Goal: Navigation & Orientation: Understand site structure

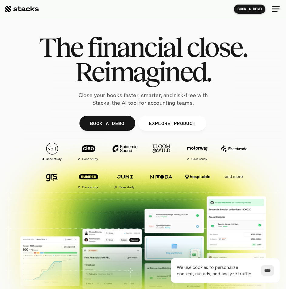
click at [277, 10] on div at bounding box center [276, 9] width 15 height 15
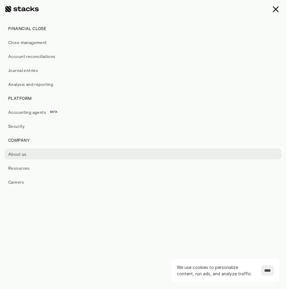
click at [17, 157] on p "About us" at bounding box center [17, 154] width 18 height 6
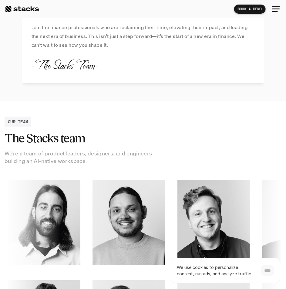
click at [266, 270] on input "****" at bounding box center [267, 270] width 13 height 10
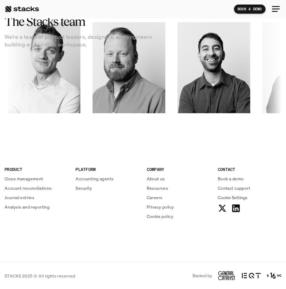
scroll to position [775, 0]
click at [232, 188] on p "Contact support" at bounding box center [234, 188] width 32 height 6
click at [157, 209] on p "Privacy policy" at bounding box center [160, 206] width 27 height 6
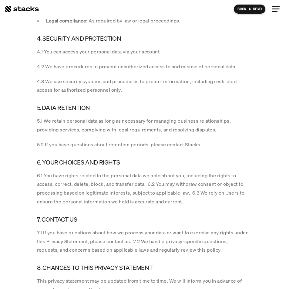
scroll to position [1300, 0]
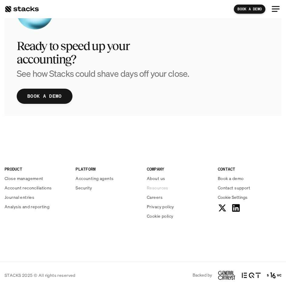
click at [152, 188] on p "Resources" at bounding box center [158, 188] width 22 height 6
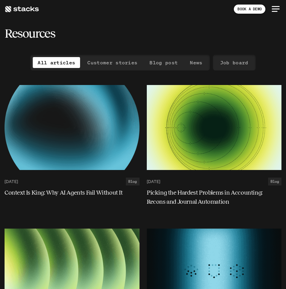
drag, startPoint x: 172, startPoint y: 47, endPoint x: 159, endPoint y: 22, distance: 27.8
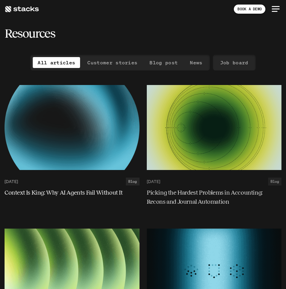
scroll to position [1300, 0]
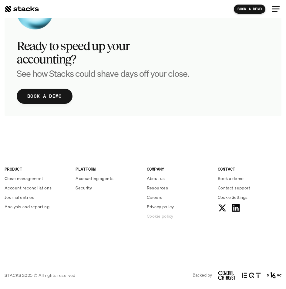
click at [155, 216] on p "Cookie policy" at bounding box center [160, 216] width 26 height 6
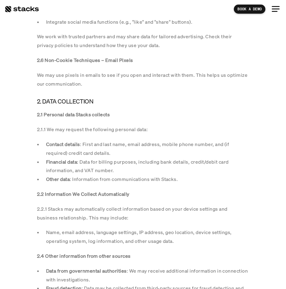
scroll to position [1002, 0]
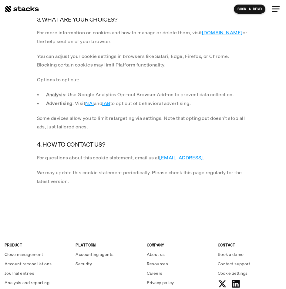
click at [227, 245] on p "CONTACT" at bounding box center [250, 245] width 64 height 6
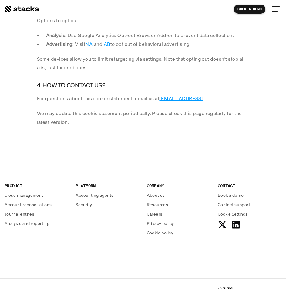
scroll to position [1062, 0]
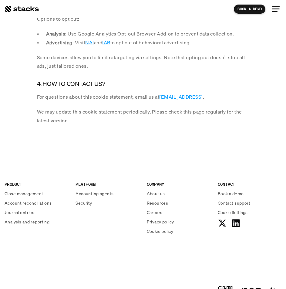
click at [228, 213] on span "Cookie Settings" at bounding box center [233, 212] width 30 height 6
click at [268, 272] on input "****" at bounding box center [267, 270] width 13 height 10
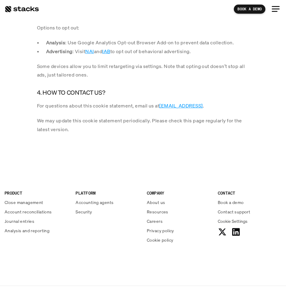
scroll to position [1032, 0]
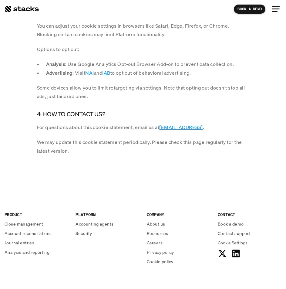
click at [25, 9] on div at bounding box center [22, 8] width 34 height 7
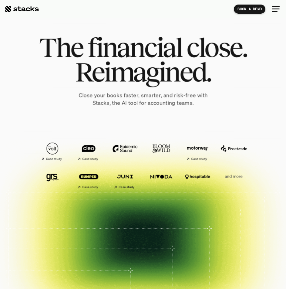
click at [276, 9] on div at bounding box center [276, 9] width 8 height 1
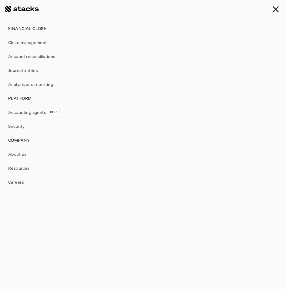
click at [274, 4] on div at bounding box center [276, 9] width 15 height 15
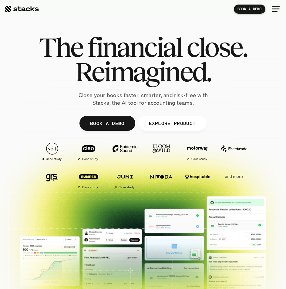
click at [256, 143] on div "Case study Case study Case study" at bounding box center [143, 151] width 253 height 23
